Goal: Navigation & Orientation: Find specific page/section

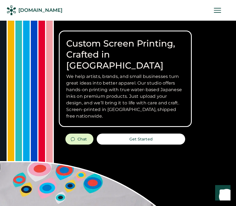
click at [216, 10] on icon at bounding box center [218, 10] width 10 height 10
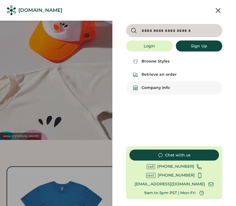
scroll to position [233, 0]
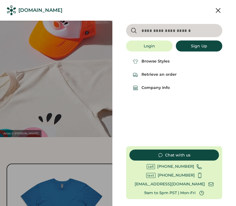
click at [218, 9] on icon at bounding box center [218, 10] width 8 height 8
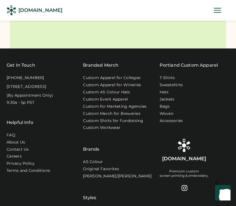
scroll to position [2144, 0]
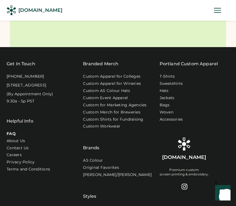
click at [11, 131] on link "FAQ" at bounding box center [11, 133] width 9 height 5
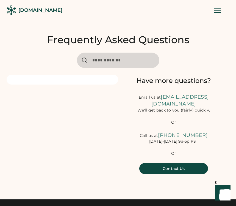
click at [34, 81] on div at bounding box center [63, 79] width 112 height 10
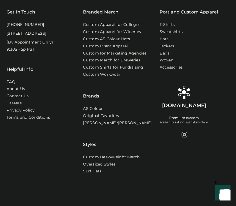
scroll to position [211, 0]
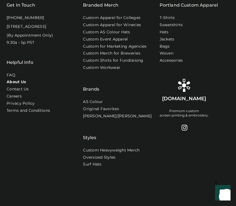
click at [13, 85] on link "About Us" at bounding box center [16, 81] width 19 height 5
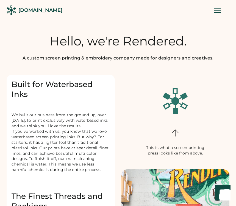
click at [217, 9] on icon at bounding box center [218, 10] width 10 height 10
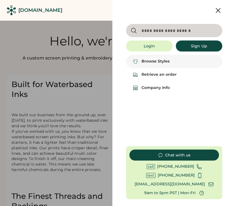
click at [152, 60] on div "Browse Styles" at bounding box center [156, 61] width 28 height 5
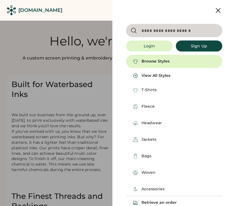
click at [148, 89] on div "T-Shirts" at bounding box center [149, 89] width 15 height 5
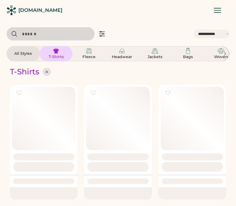
select select "*****"
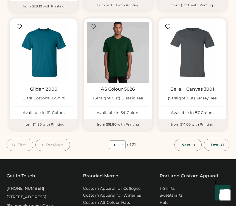
scroll to position [428, 0]
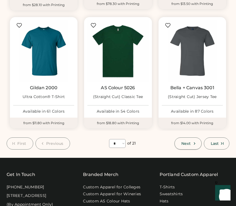
click at [190, 141] on span "Next" at bounding box center [185, 143] width 9 height 4
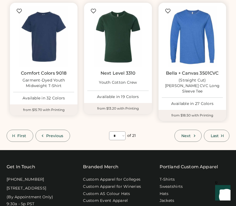
scroll to position [445, 0]
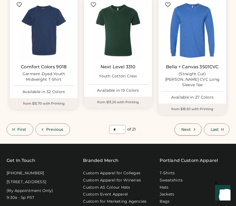
click at [186, 127] on span "Next" at bounding box center [185, 129] width 9 height 4
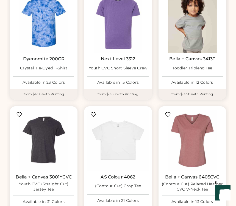
scroll to position [340, 0]
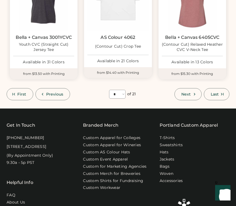
click at [190, 92] on span "Next" at bounding box center [185, 94] width 9 height 4
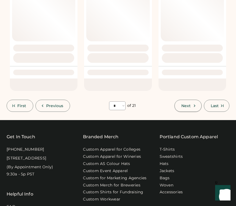
select select "*"
